Goal: Transaction & Acquisition: Download file/media

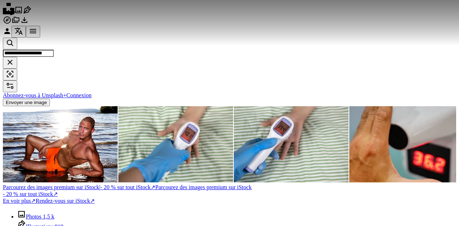
scroll to position [542, 0]
